Goal: Task Accomplishment & Management: Manage account settings

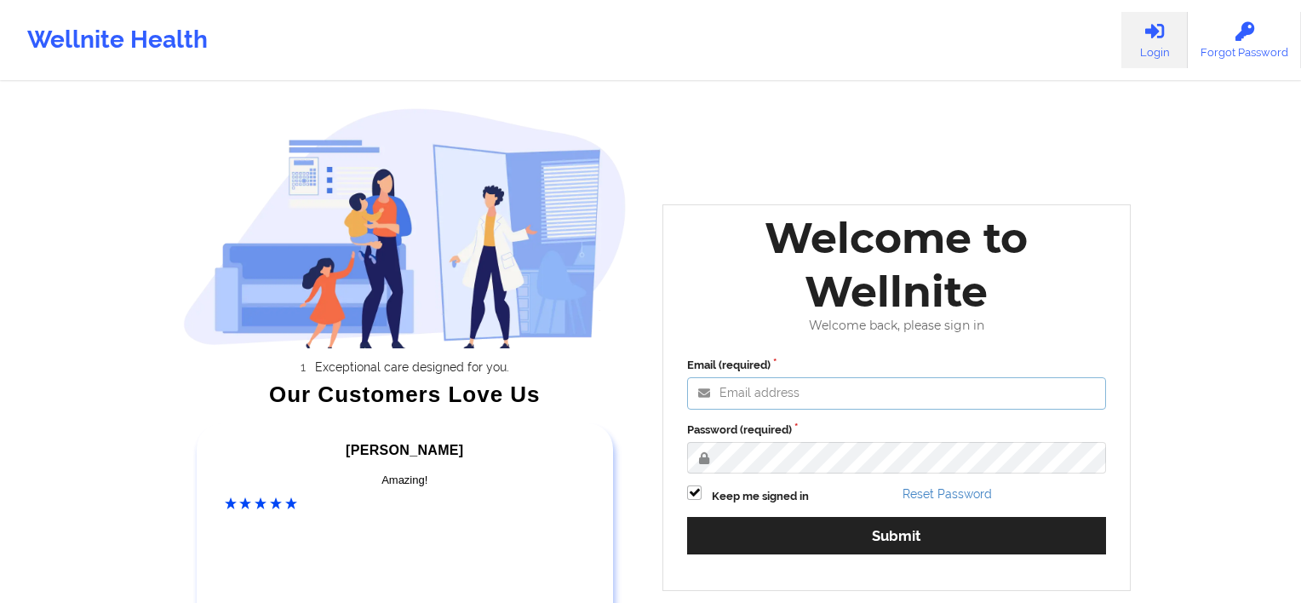
click at [829, 377] on input "Email (required)" at bounding box center [896, 393] width 419 height 32
type input "[EMAIL_ADDRESS][DOMAIN_NAME]"
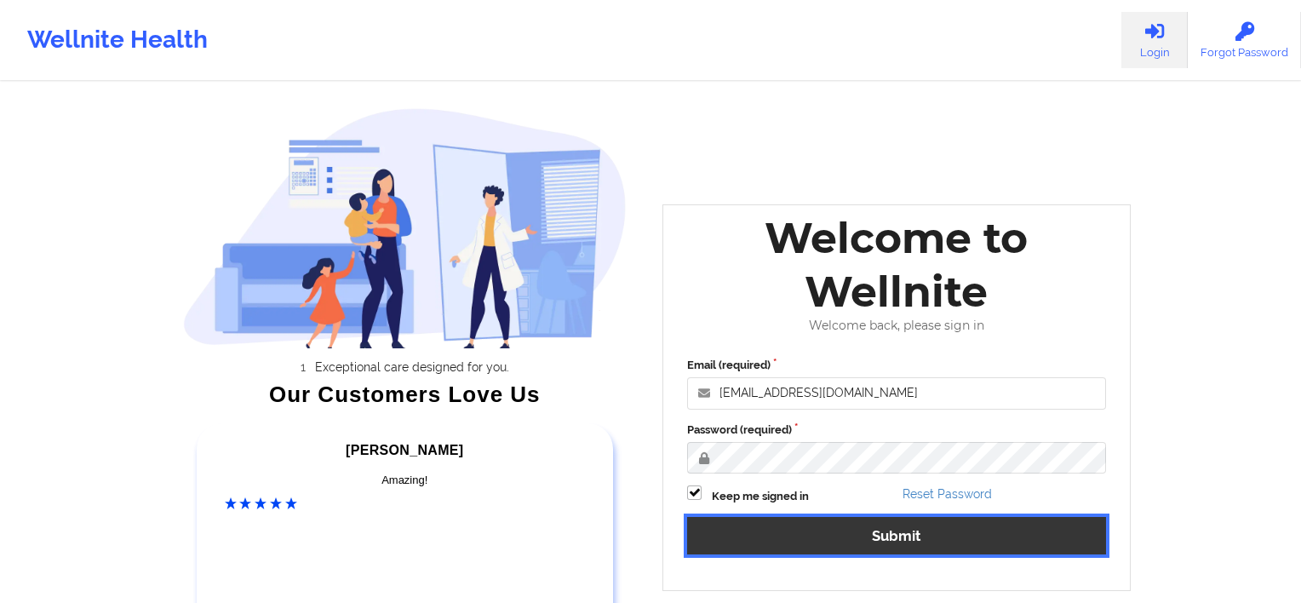
click at [881, 517] on button "Submit" at bounding box center [896, 535] width 419 height 37
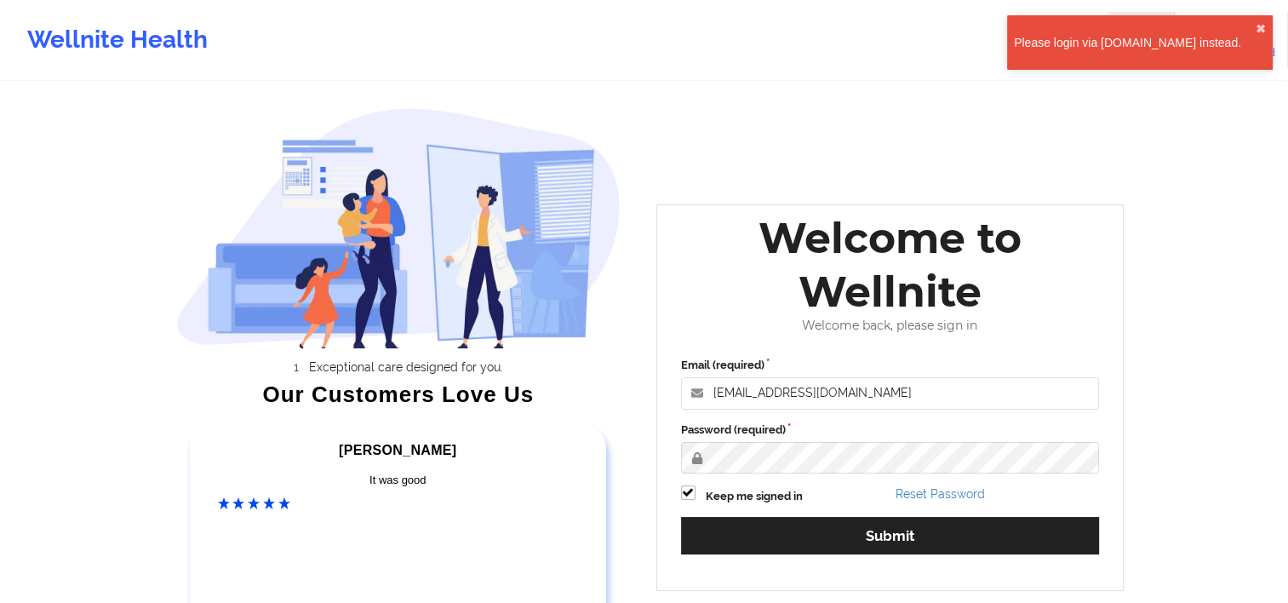
click at [1149, 46] on div "Please login via [DOMAIN_NAME] instead." at bounding box center [1135, 42] width 242 height 17
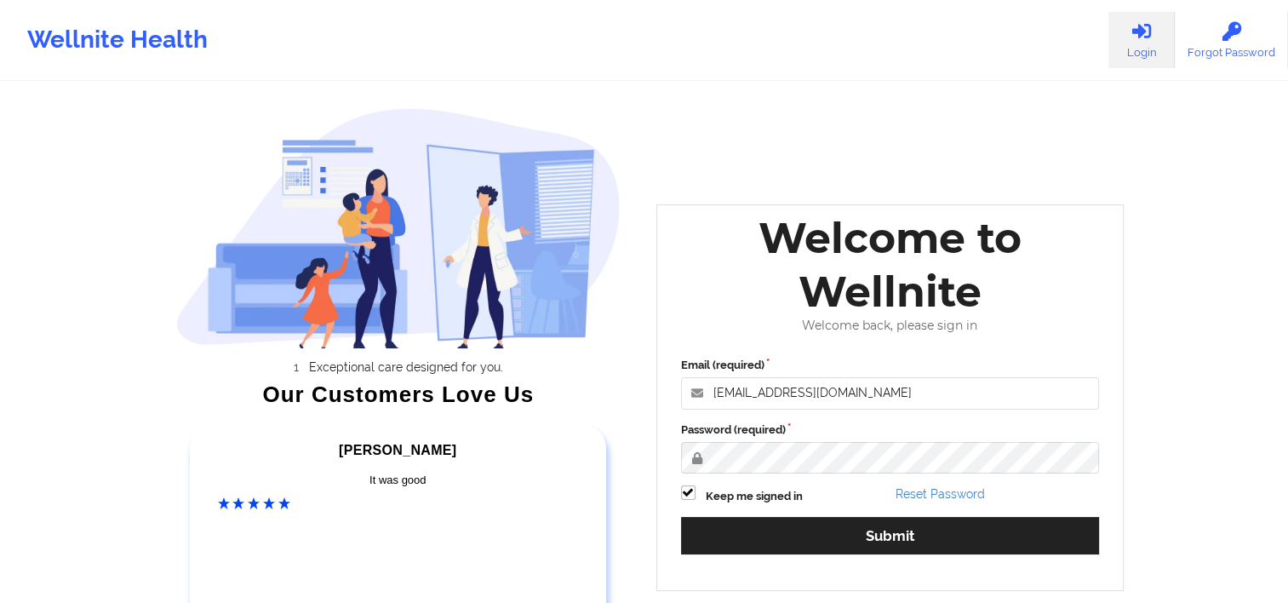
click at [1146, 32] on icon at bounding box center [1141, 31] width 22 height 19
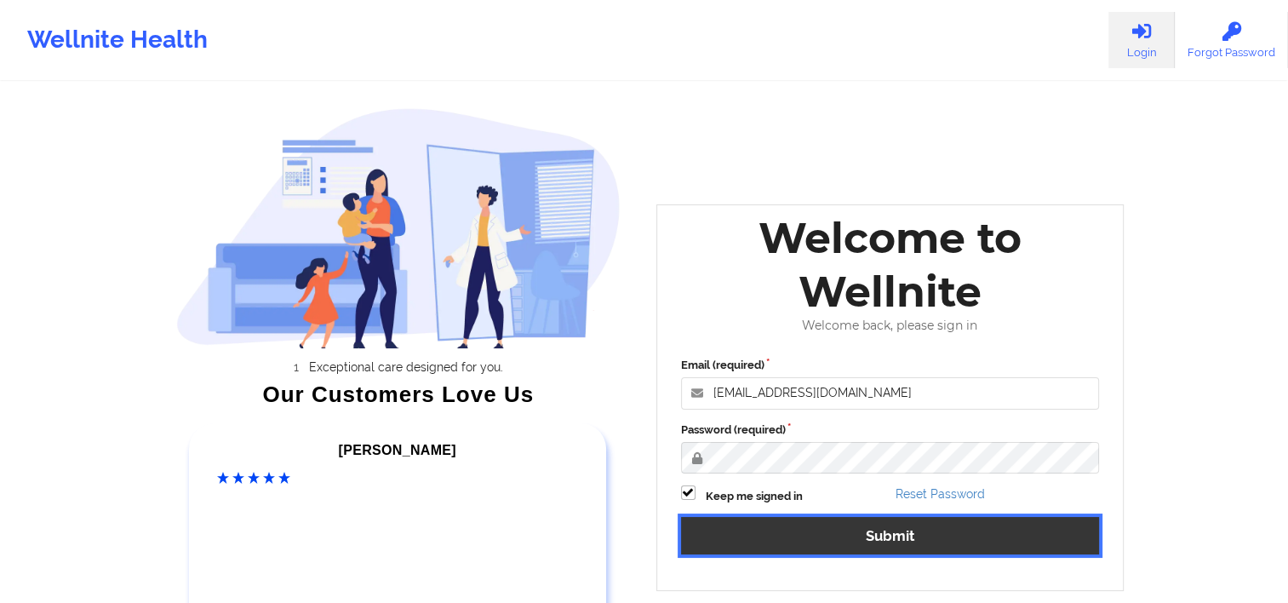
click at [882, 531] on button "Submit" at bounding box center [890, 535] width 419 height 37
